Goal: Answer question/provide support

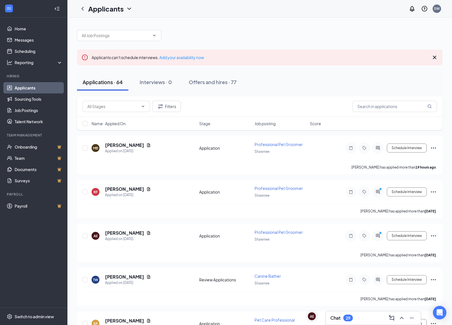
click at [360, 318] on div "Chat 29" at bounding box center [373, 317] width 86 height 9
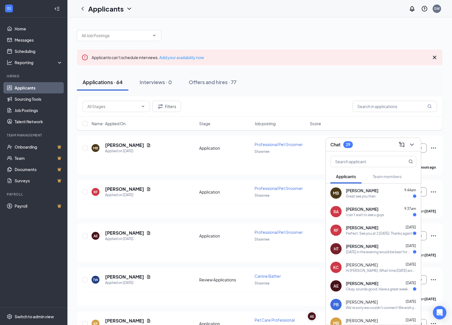
click at [354, 235] on div "Perfect. See you at 2 [DATE]. Thanks again!" at bounding box center [379, 233] width 67 height 5
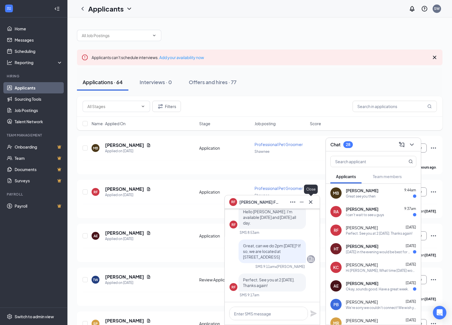
click at [308, 202] on icon "Cross" at bounding box center [310, 201] width 7 height 7
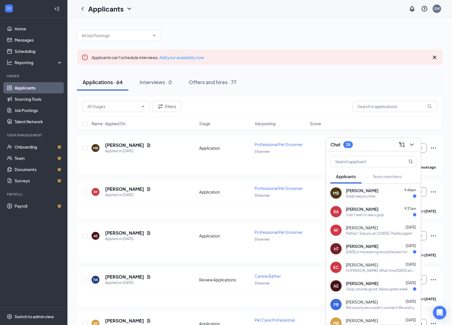
click at [371, 211] on span "[PERSON_NAME]" at bounding box center [362, 209] width 33 height 6
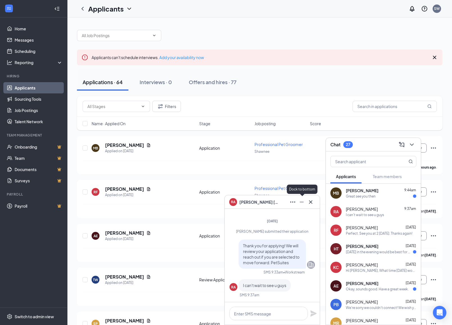
click at [303, 203] on icon "Minimize" at bounding box center [301, 201] width 7 height 7
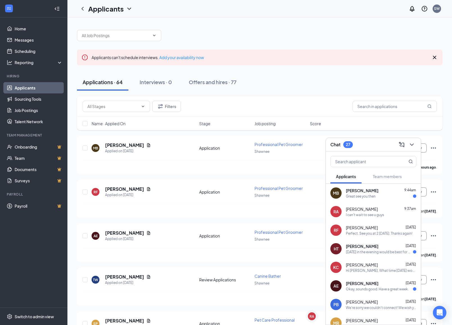
click at [413, 146] on icon "ChevronDown" at bounding box center [412, 144] width 7 height 7
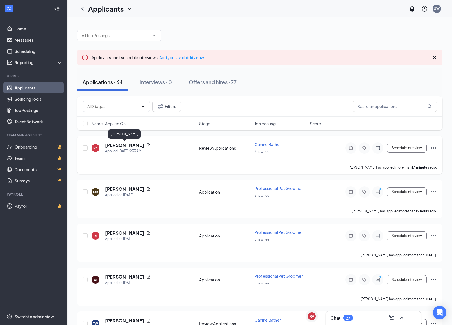
click at [128, 144] on h5 "[PERSON_NAME]" at bounding box center [124, 145] width 39 height 6
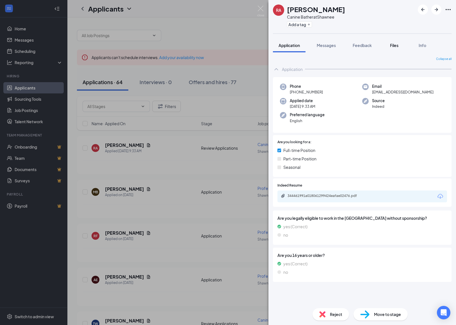
click at [394, 45] on span "Files" at bounding box center [394, 45] width 8 height 5
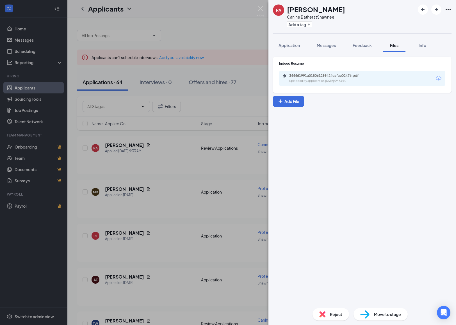
click at [318, 82] on div "Uploaded by applicant on Aug 27, 2025 at 09:33:10" at bounding box center [331, 81] width 84 height 4
click at [261, 8] on img at bounding box center [260, 11] width 7 height 11
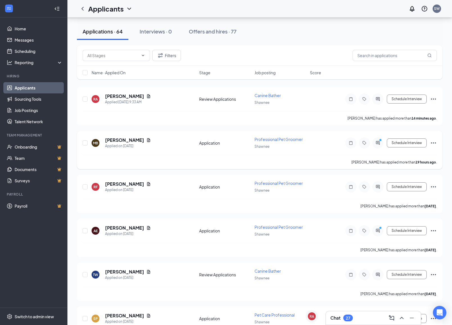
scroll to position [56, 0]
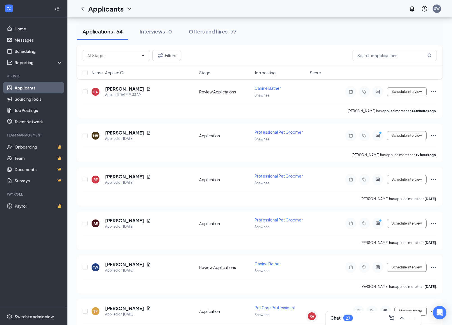
click at [360, 318] on div "Chat 27" at bounding box center [373, 317] width 86 height 9
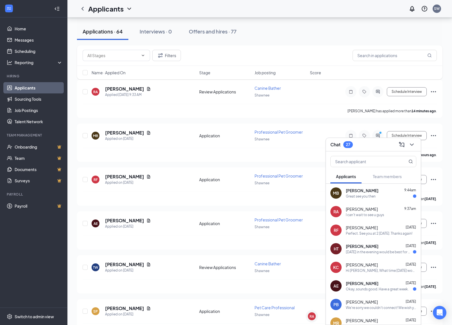
click at [366, 289] on div "Okay, sounds good. Have a great week." at bounding box center [377, 288] width 63 height 5
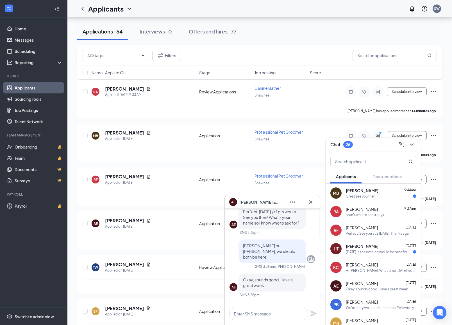
scroll to position [-28, 0]
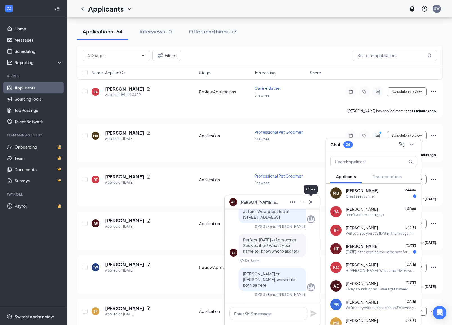
click at [312, 202] on icon "Cross" at bounding box center [310, 201] width 7 height 7
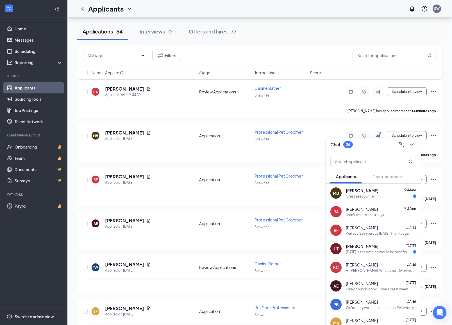
click at [369, 196] on div "Great see you then" at bounding box center [361, 196] width 30 height 5
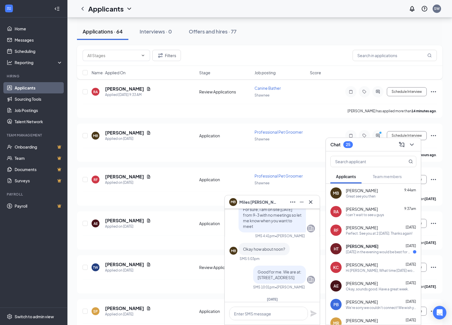
scroll to position [0, 0]
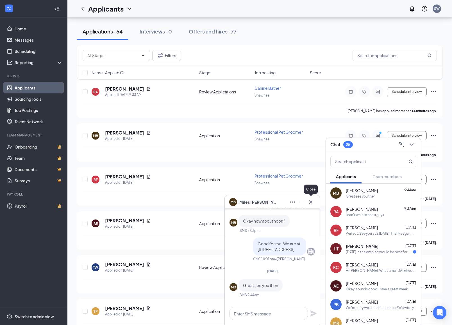
click at [312, 202] on icon "Cross" at bounding box center [310, 201] width 7 height 7
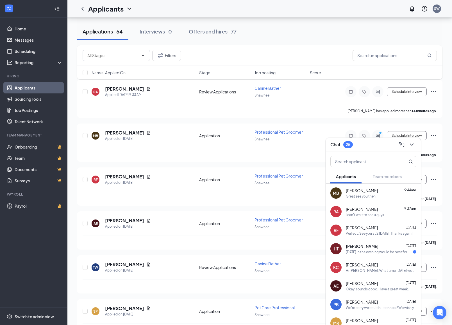
click at [358, 252] on div "[DATE] in the evening would be best for me." at bounding box center [379, 251] width 67 height 5
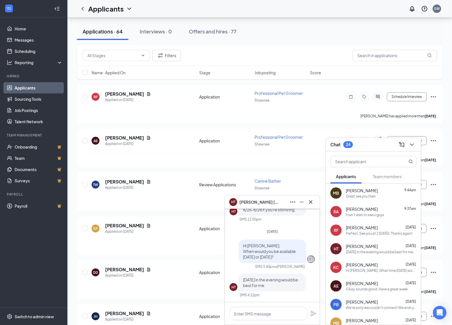
scroll to position [140, 0]
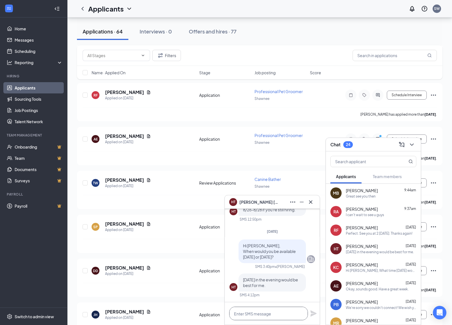
click at [257, 314] on textarea at bounding box center [268, 312] width 79 height 13
click at [246, 311] on textarea at bounding box center [268, 312] width 79 height 13
click at [411, 145] on icon "ChevronDown" at bounding box center [412, 144] width 7 height 7
